Goal: Information Seeking & Learning: Learn about a topic

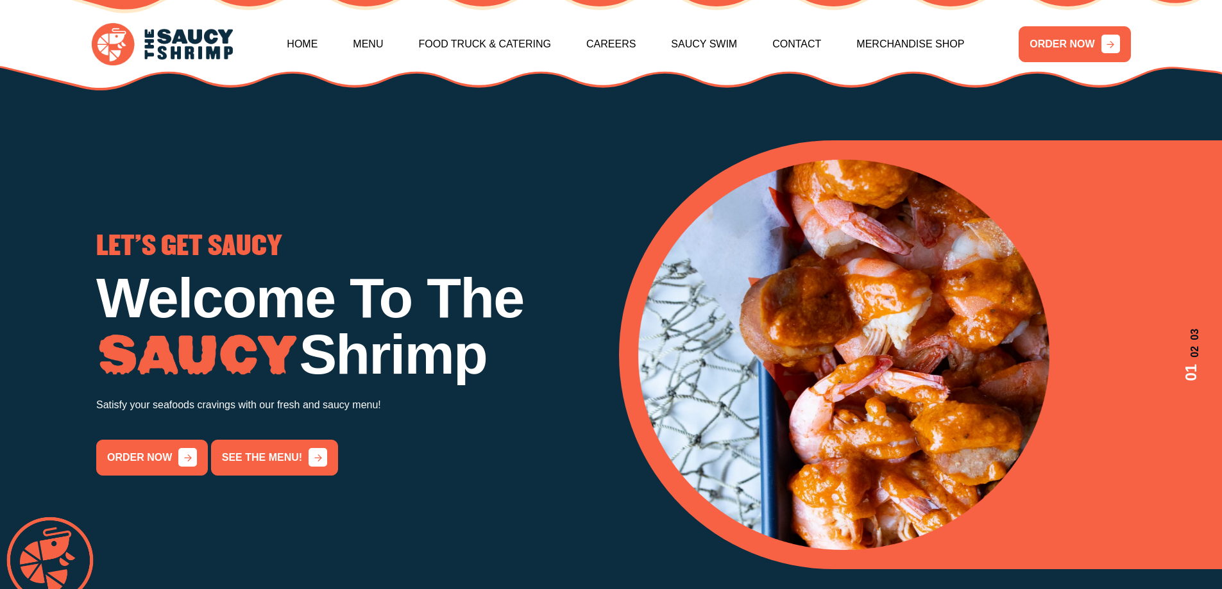
scroll to position [64, 0]
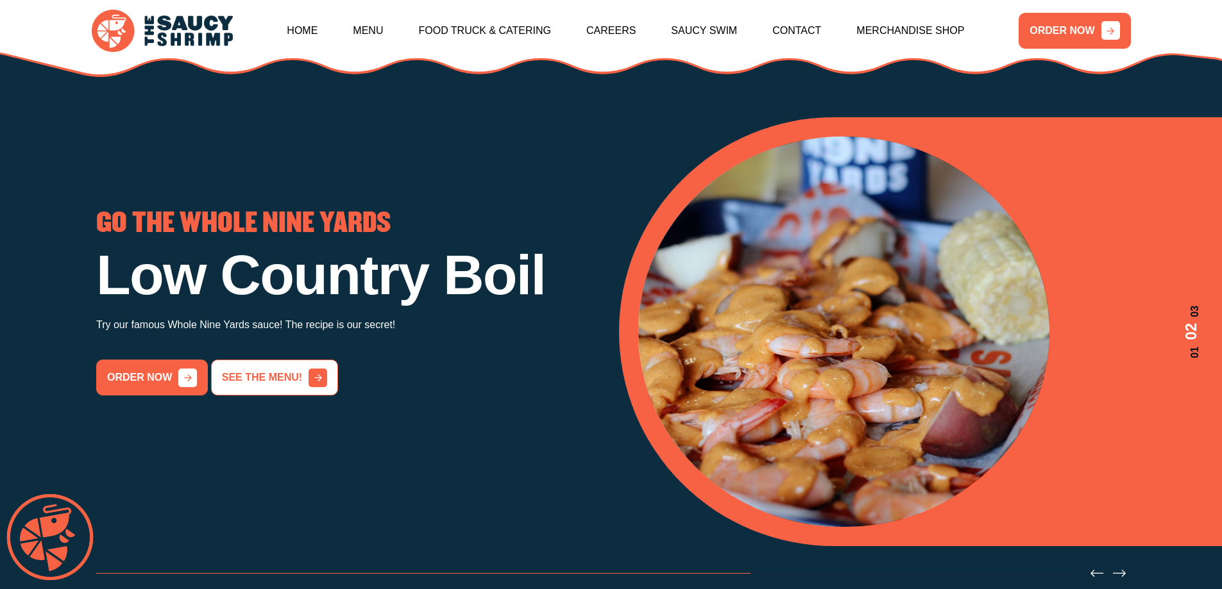
click at [285, 396] on link "See the menu!" at bounding box center [274, 378] width 127 height 36
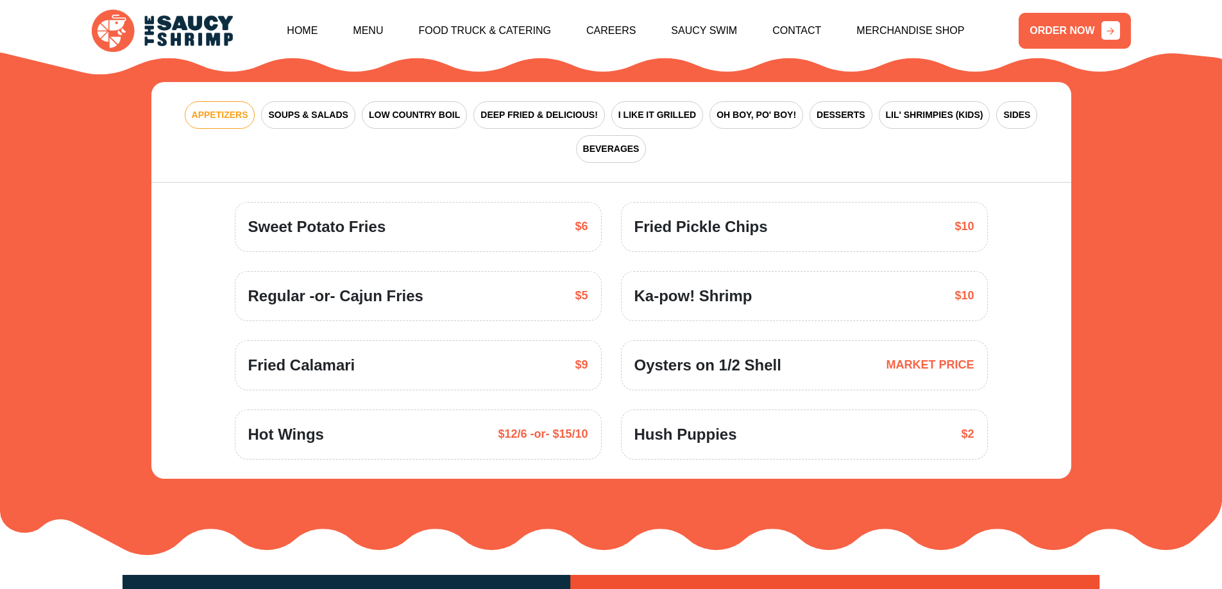
scroll to position [1948, 0]
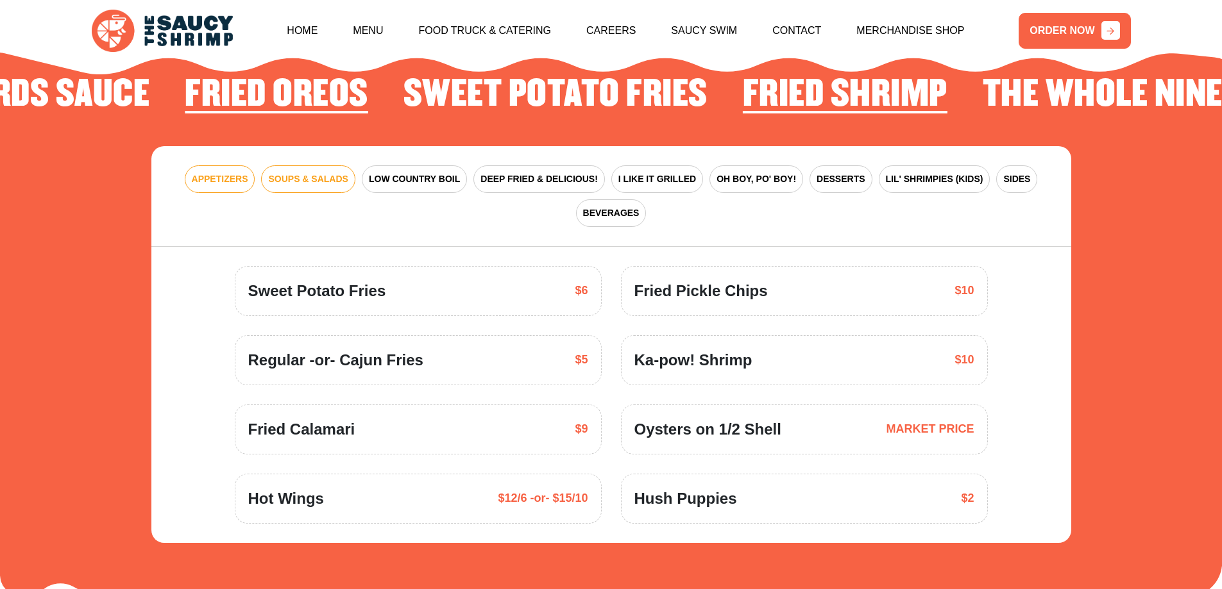
click at [313, 173] on span "SOUPS & SALADS" at bounding box center [308, 179] width 80 height 13
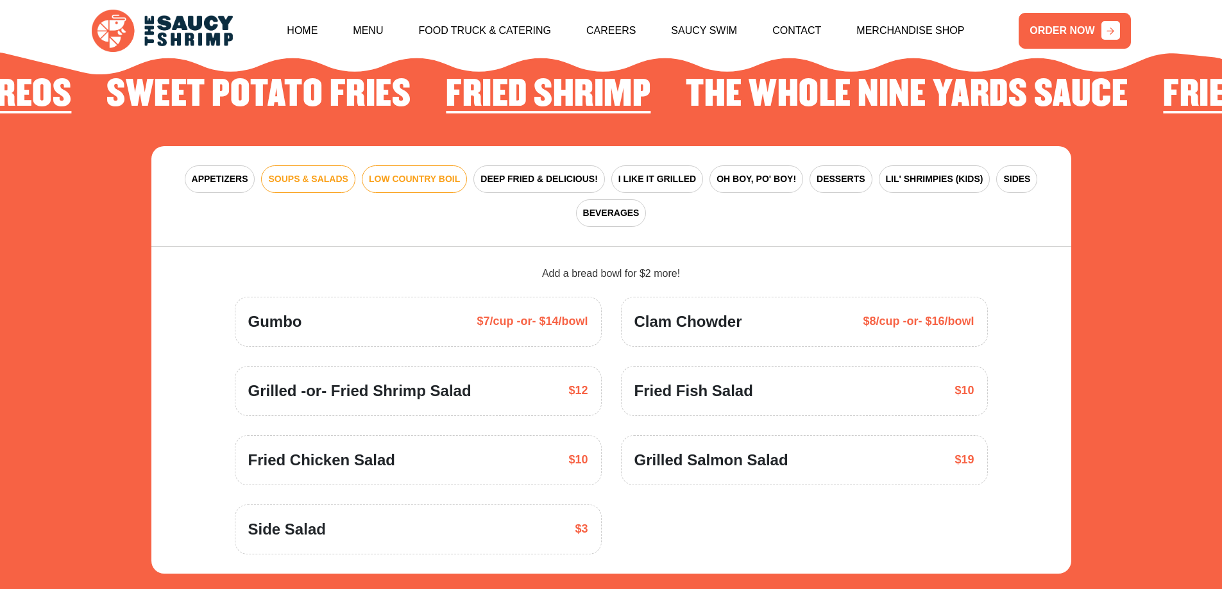
click at [431, 173] on span "LOW COUNTRY BOIL" at bounding box center [414, 179] width 91 height 13
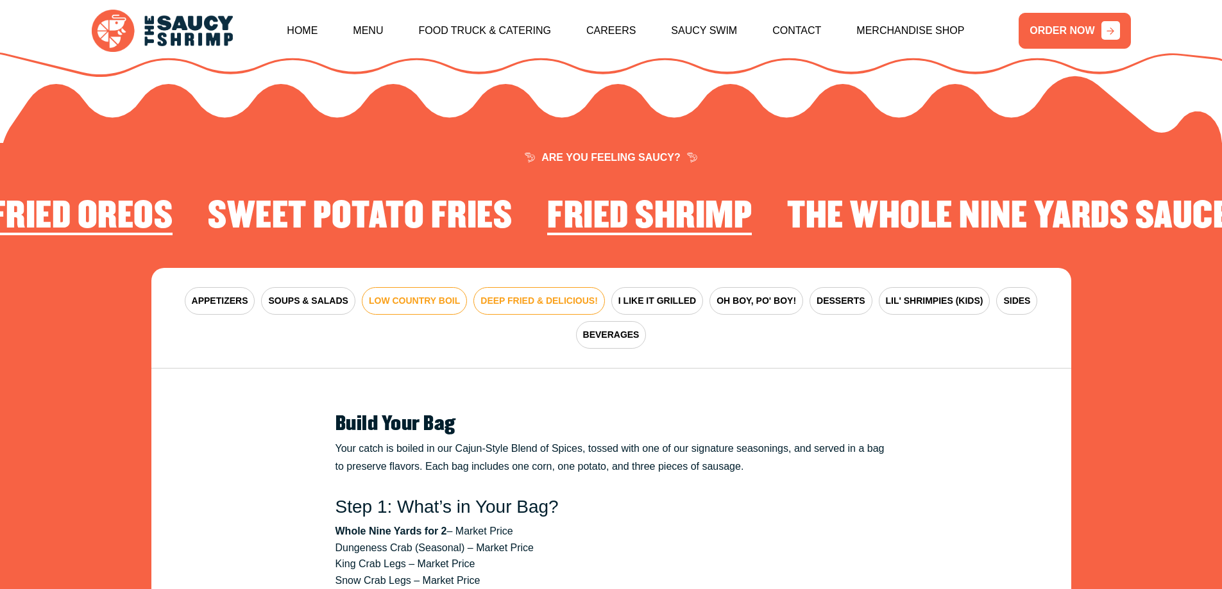
scroll to position [1819, 0]
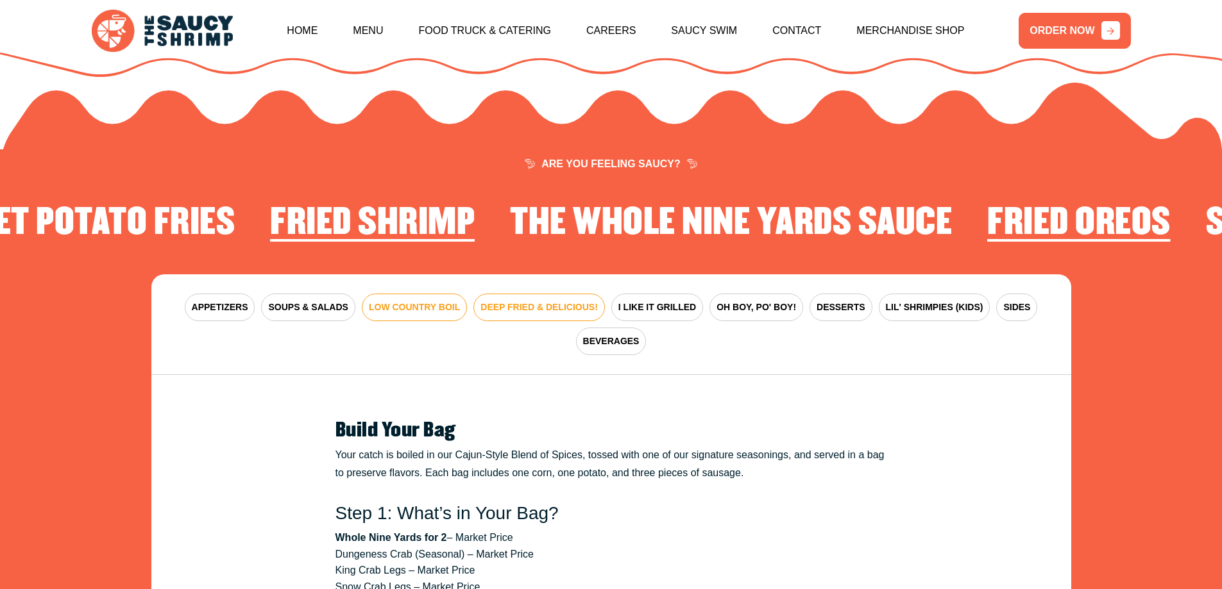
click at [503, 297] on button "DEEP FRIED & DELICIOUS!" at bounding box center [538, 308] width 131 height 28
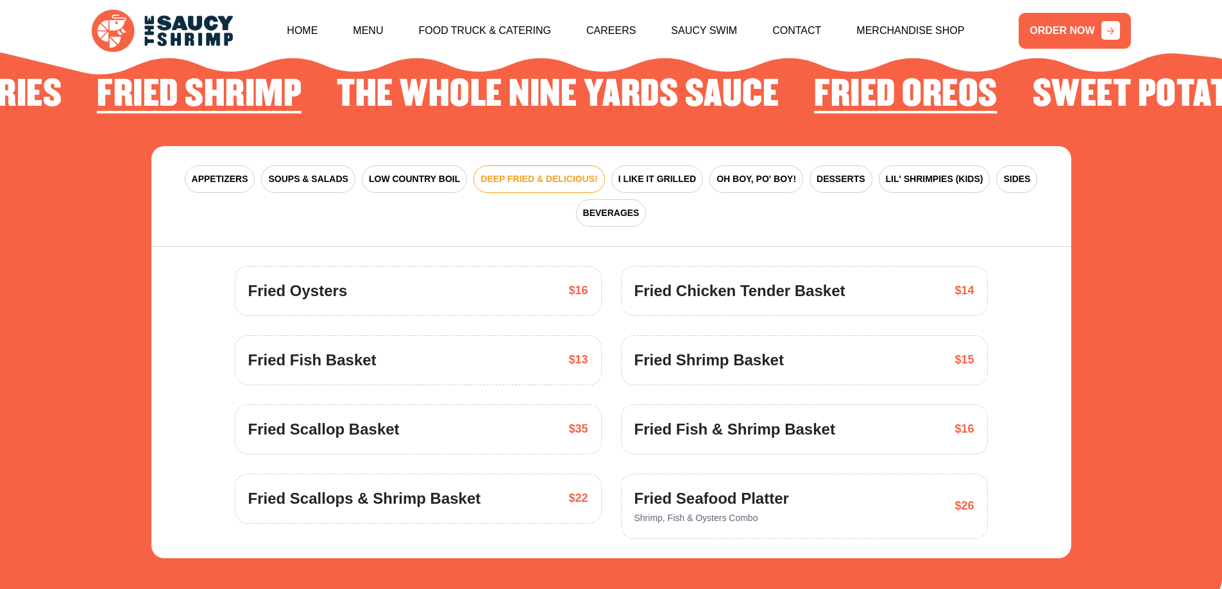
scroll to position [2012, 0]
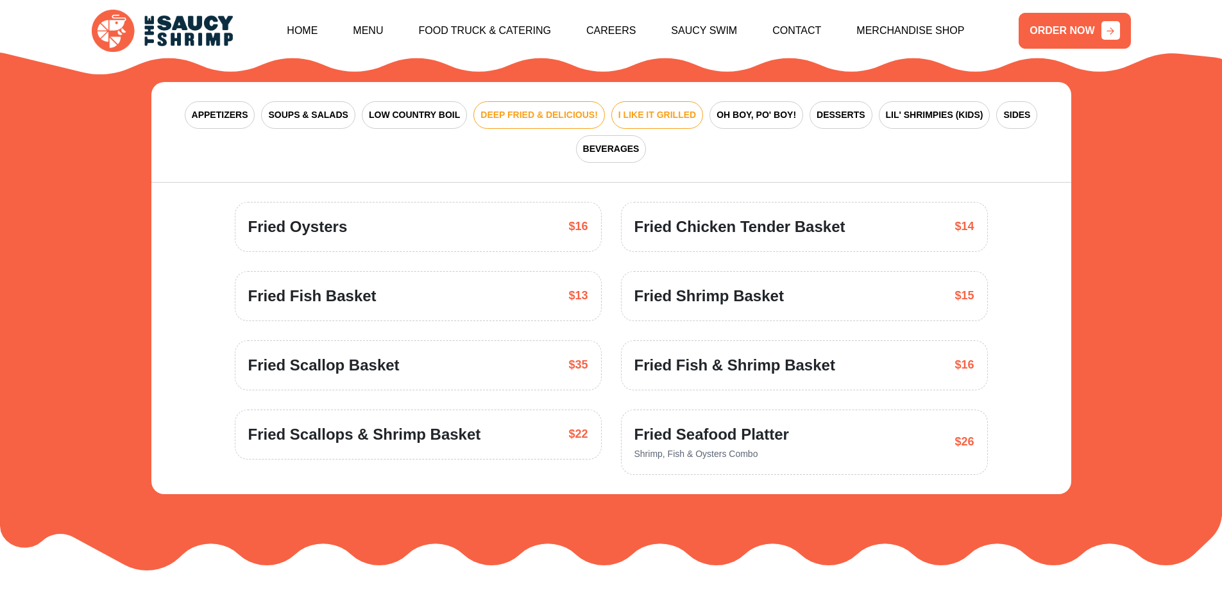
click at [662, 108] on span "I LIKE IT GRILLED" at bounding box center [657, 114] width 78 height 13
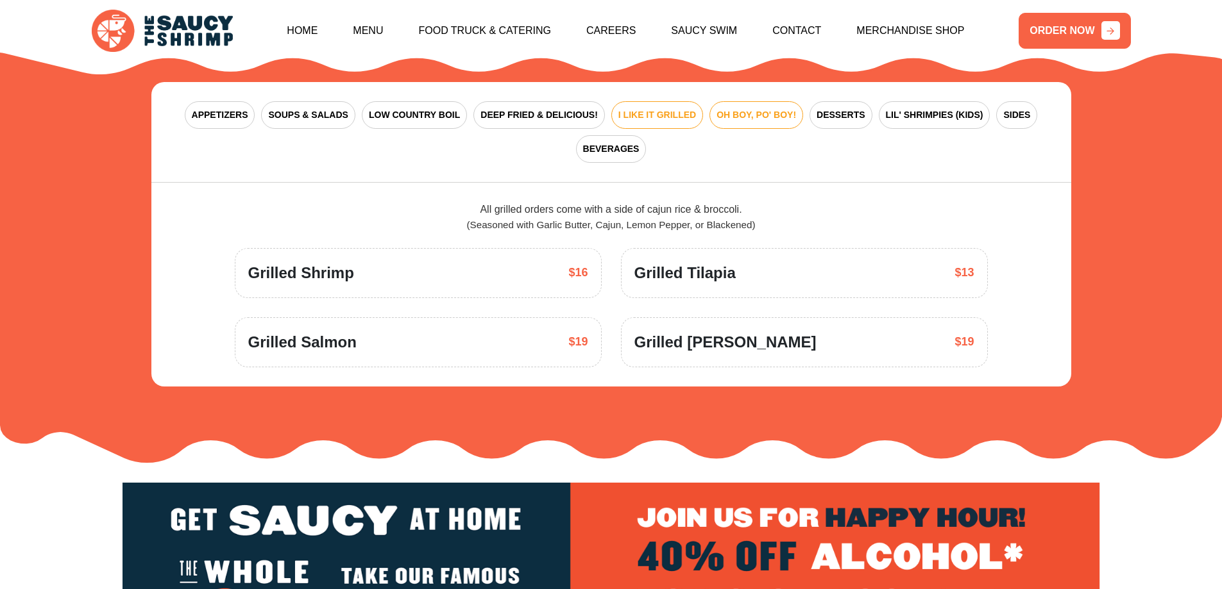
click at [730, 108] on span "OH BOY, PO' BOY!" at bounding box center [756, 114] width 80 height 13
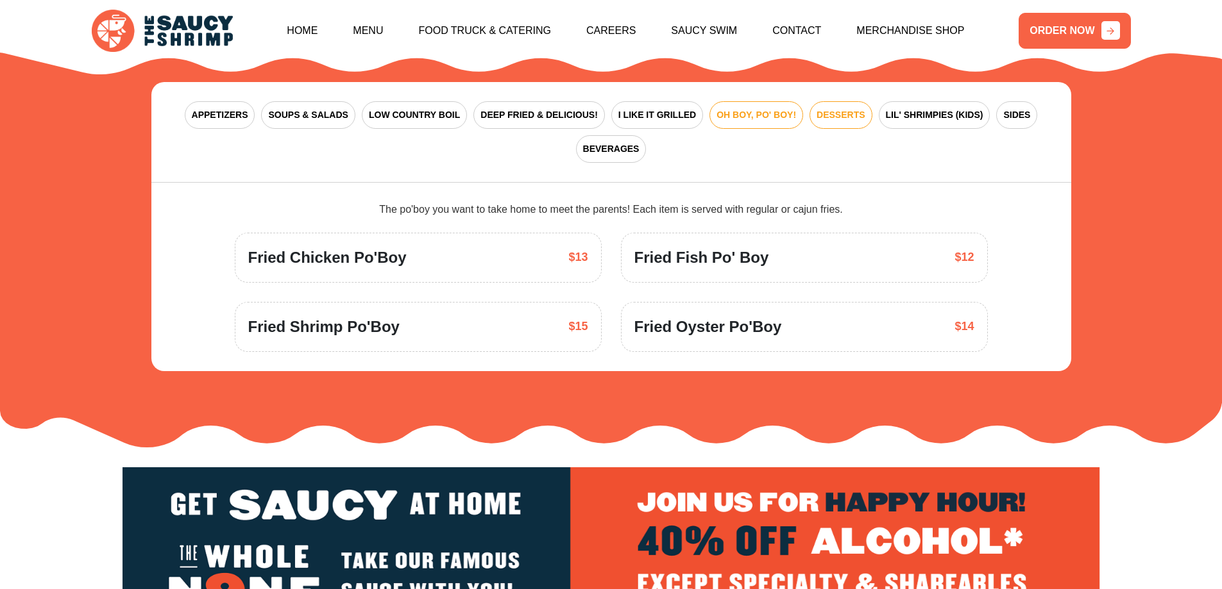
click at [831, 108] on span "DESSERTS" at bounding box center [840, 114] width 48 height 13
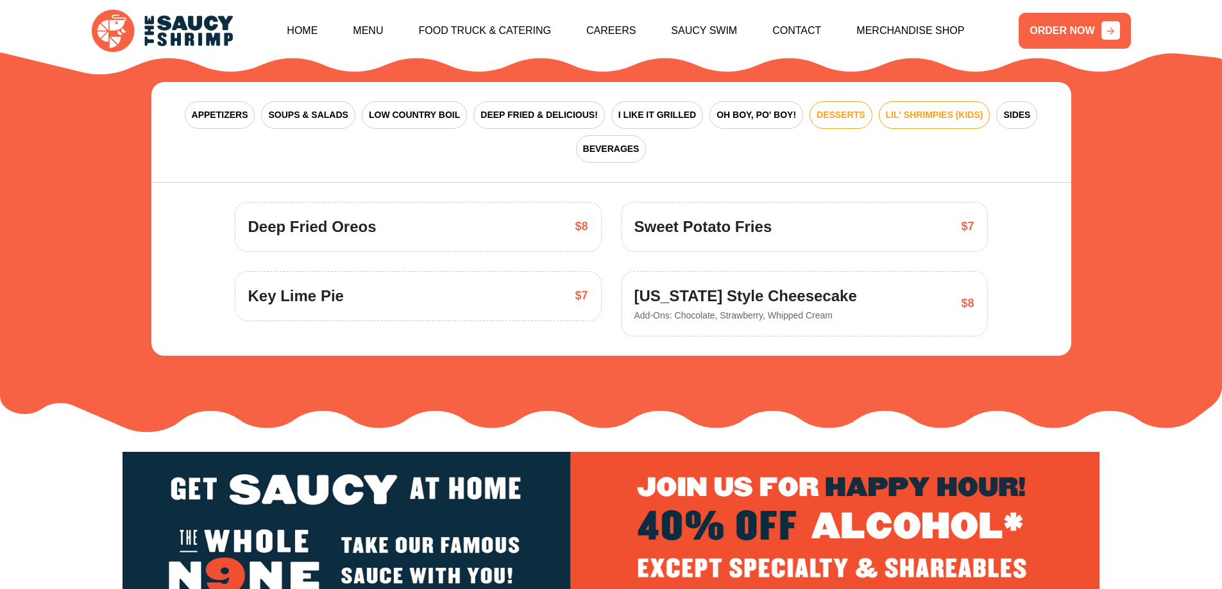
click at [903, 108] on span "LIL' SHRIMPIES (KIDS)" at bounding box center [934, 114] width 97 height 13
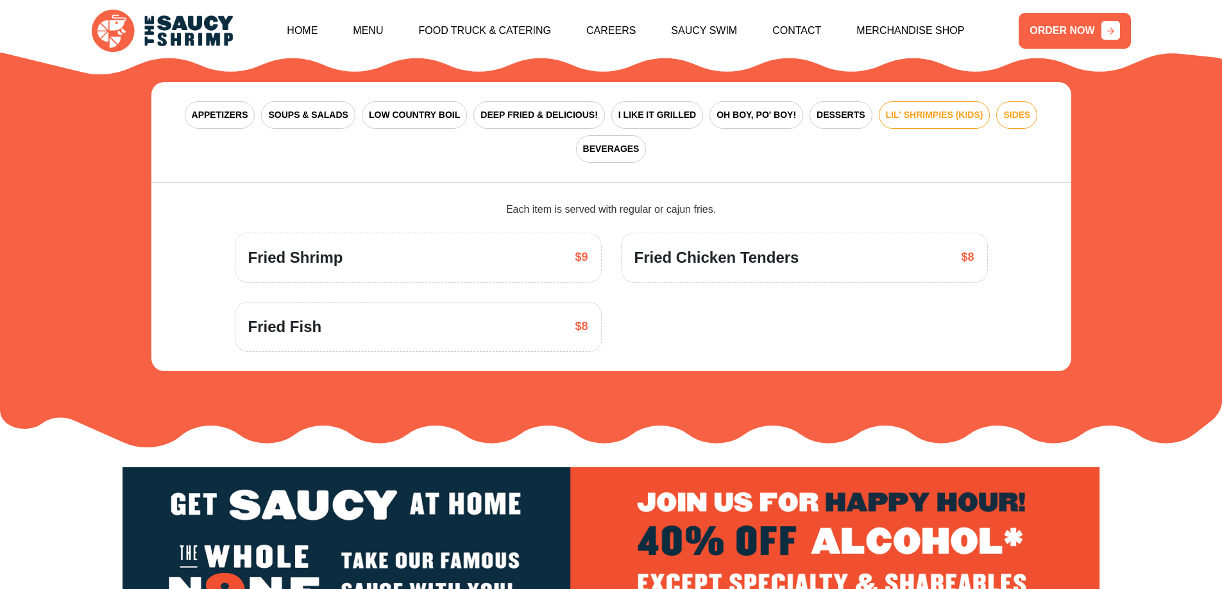
click at [1013, 108] on span "SIDES" at bounding box center [1016, 114] width 27 height 13
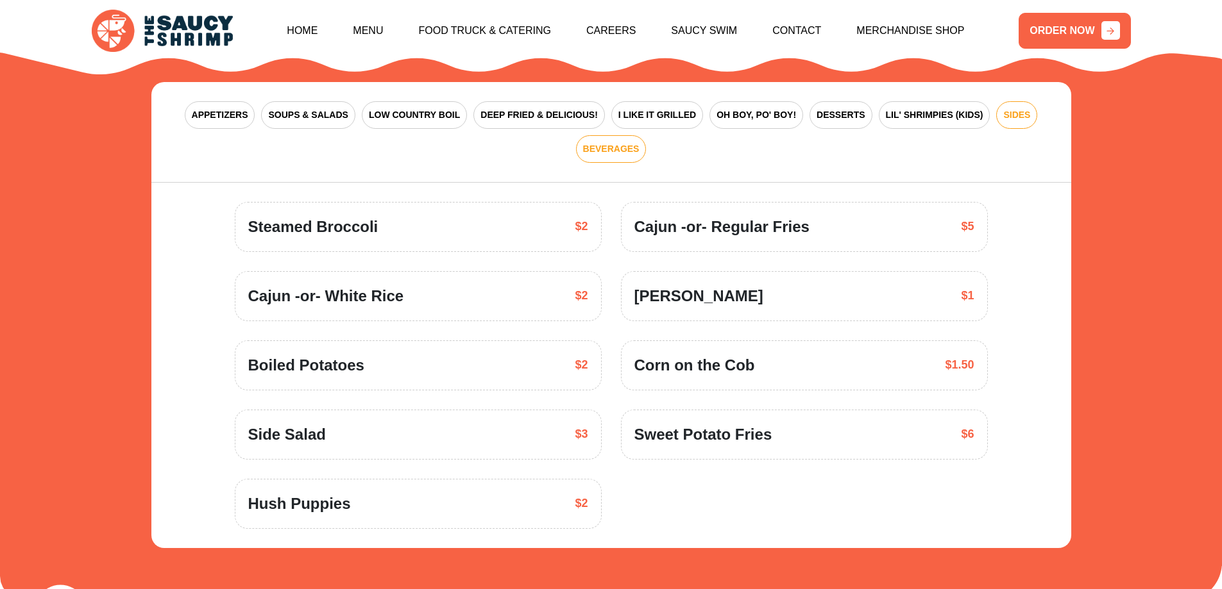
click at [611, 142] on span "BEVERAGES" at bounding box center [611, 148] width 56 height 13
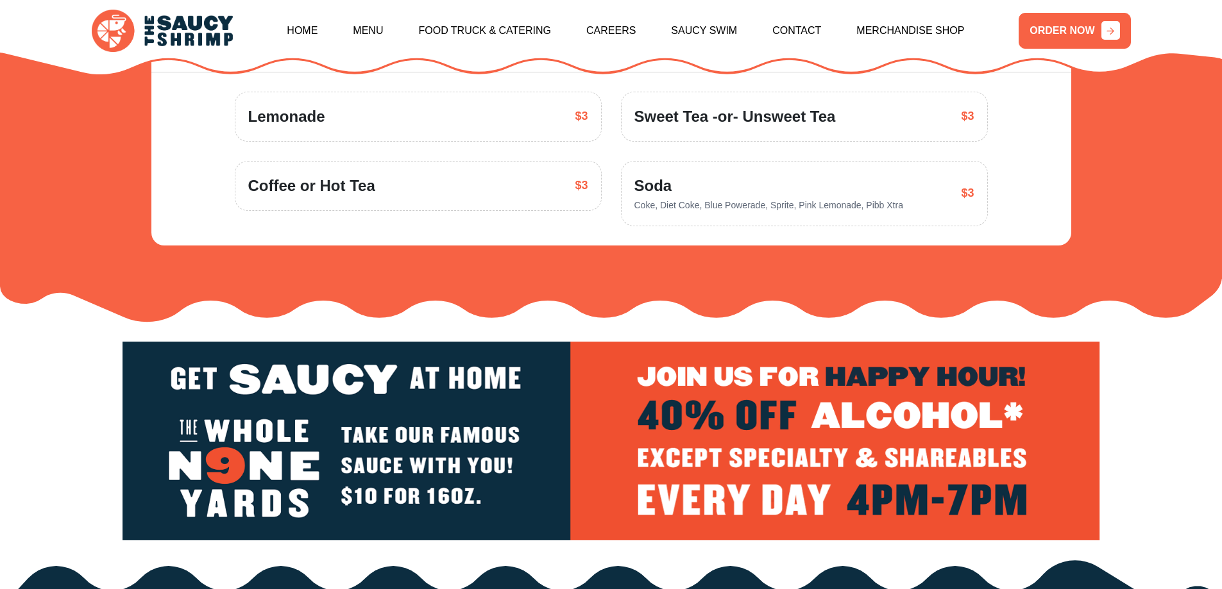
scroll to position [1884, 0]
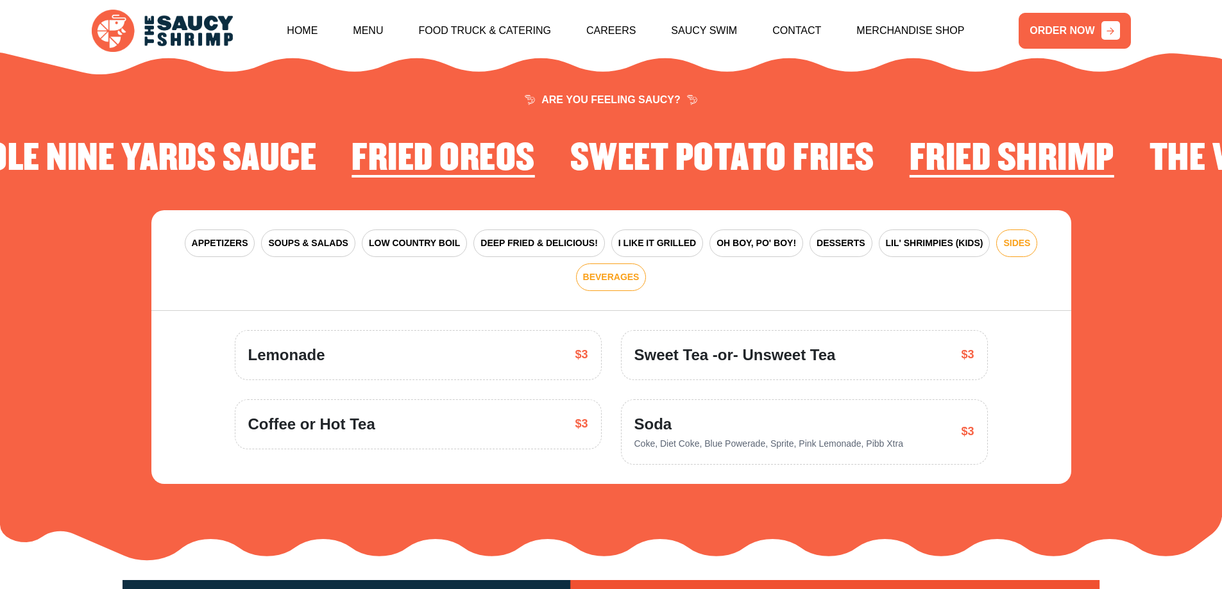
click at [1015, 237] on span "SIDES" at bounding box center [1016, 243] width 27 height 13
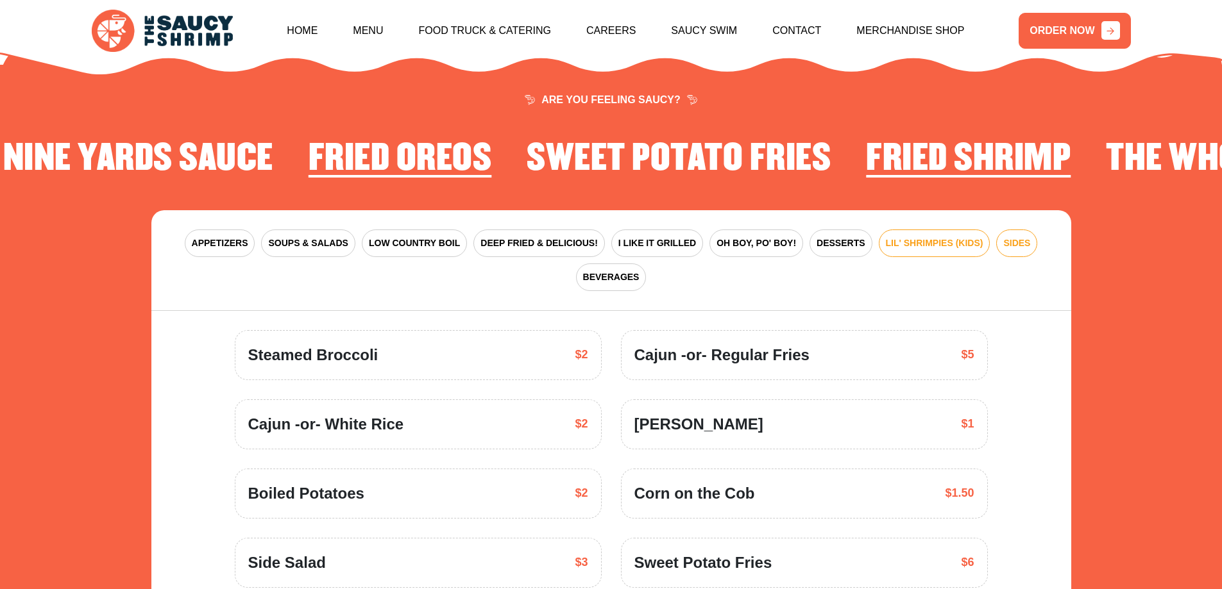
click at [941, 237] on span "LIL' SHRIMPIES (KIDS)" at bounding box center [934, 243] width 97 height 13
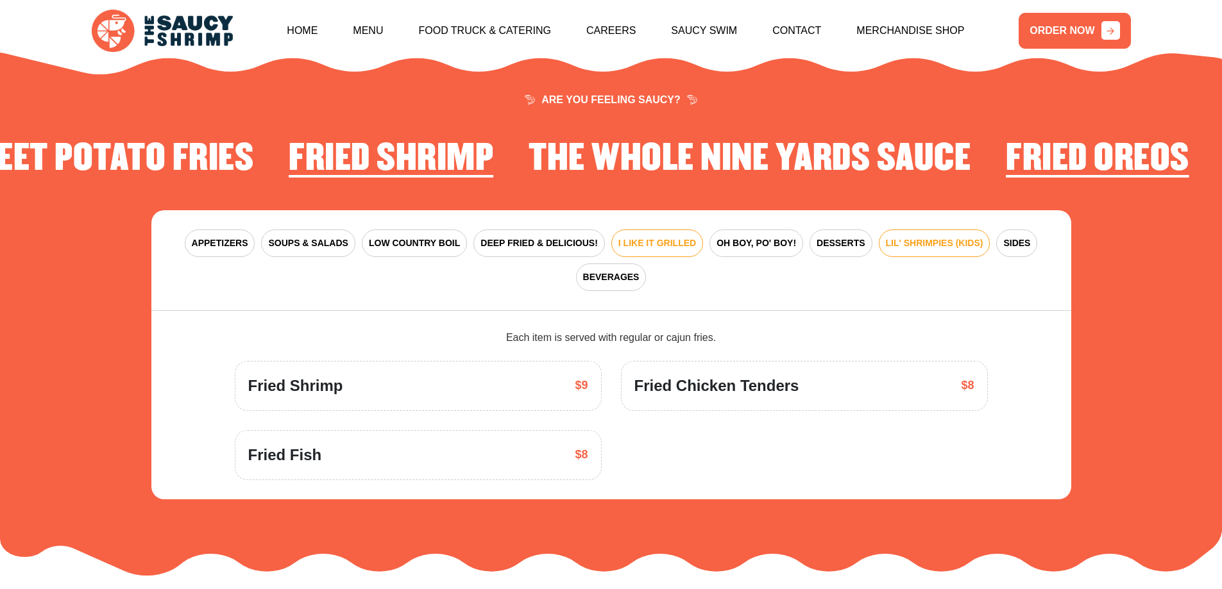
click at [677, 237] on span "I LIKE IT GRILLED" at bounding box center [657, 243] width 78 height 13
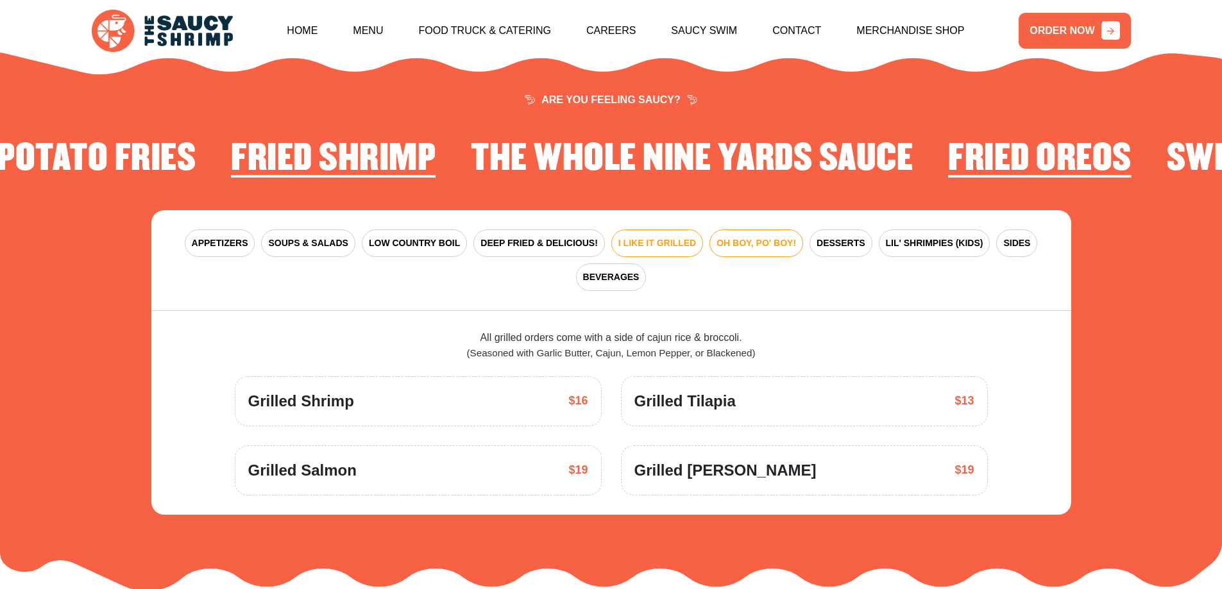
click at [743, 237] on span "OH BOY, PO' BOY!" at bounding box center [756, 243] width 80 height 13
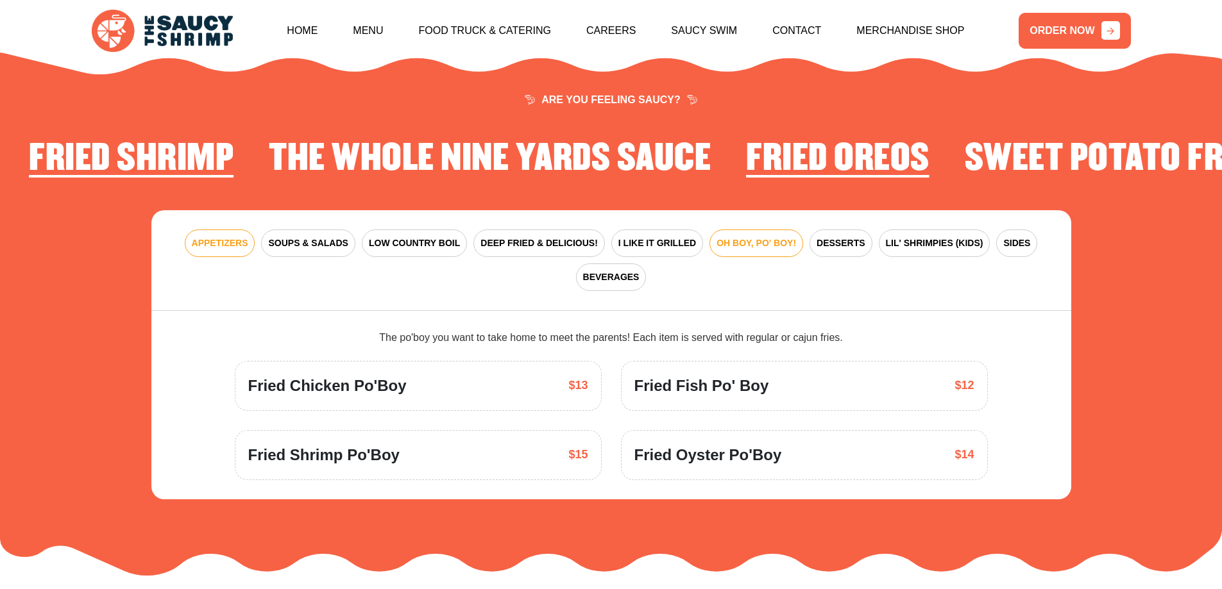
click at [248, 237] on span "APPETIZERS" at bounding box center [220, 243] width 56 height 13
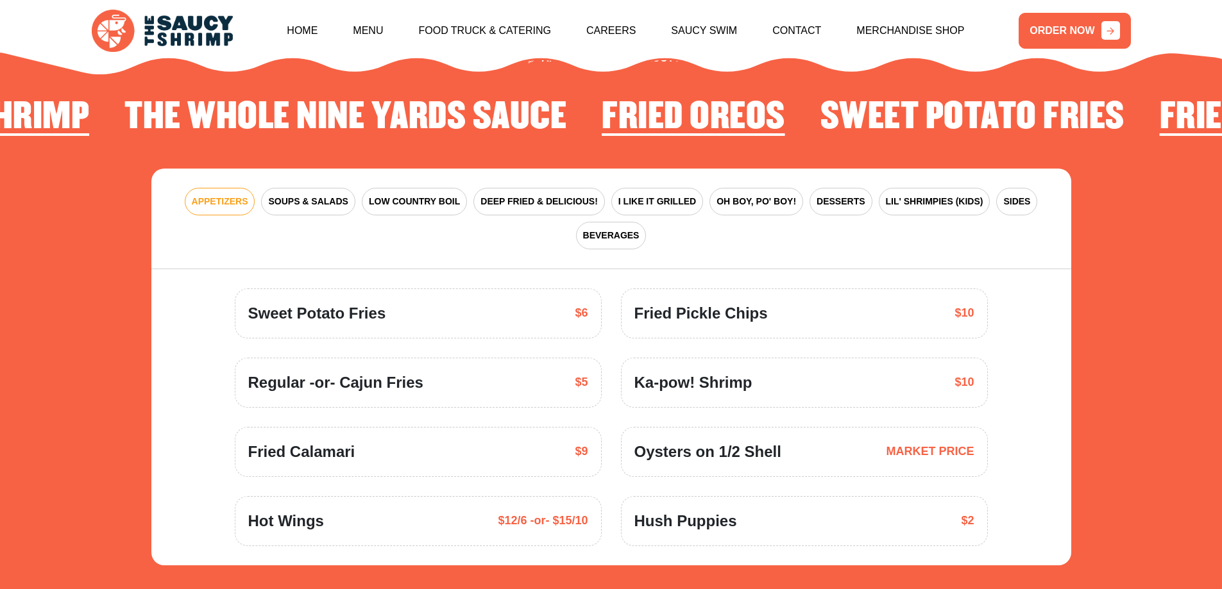
scroll to position [1948, 0]
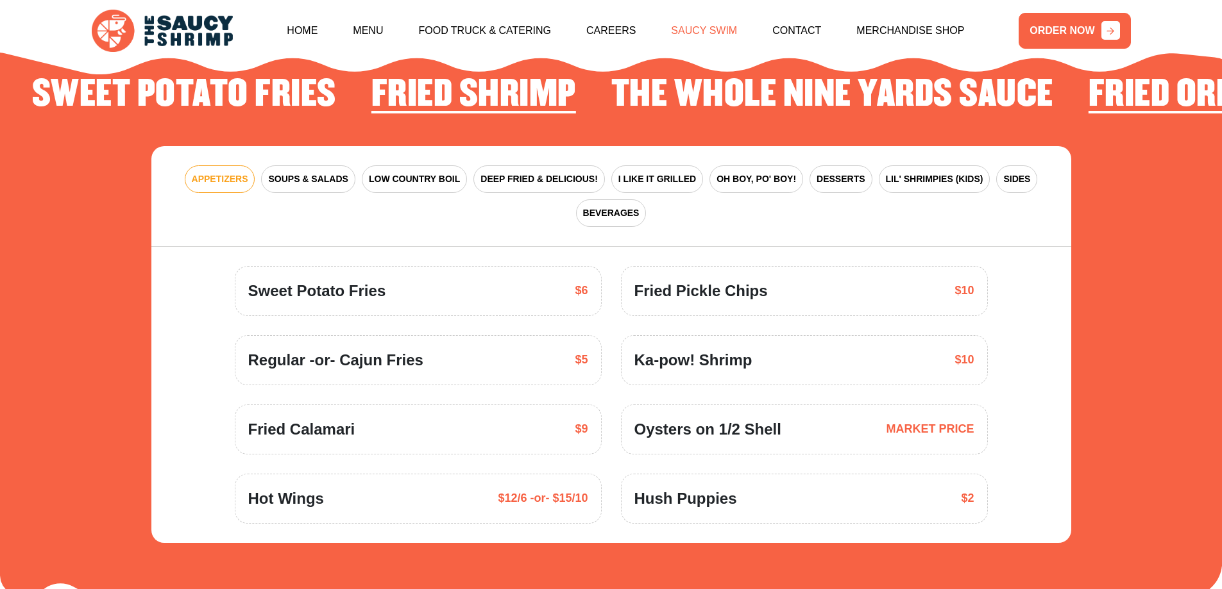
click at [693, 37] on link "Saucy Swim" at bounding box center [704, 30] width 66 height 55
